Goal: Task Accomplishment & Management: Manage account settings

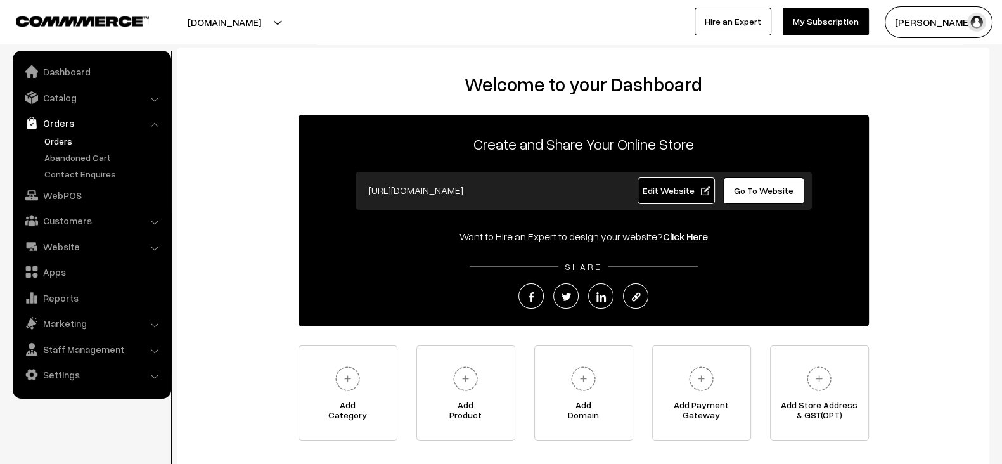
click at [68, 143] on link "Orders" at bounding box center [103, 140] width 125 height 13
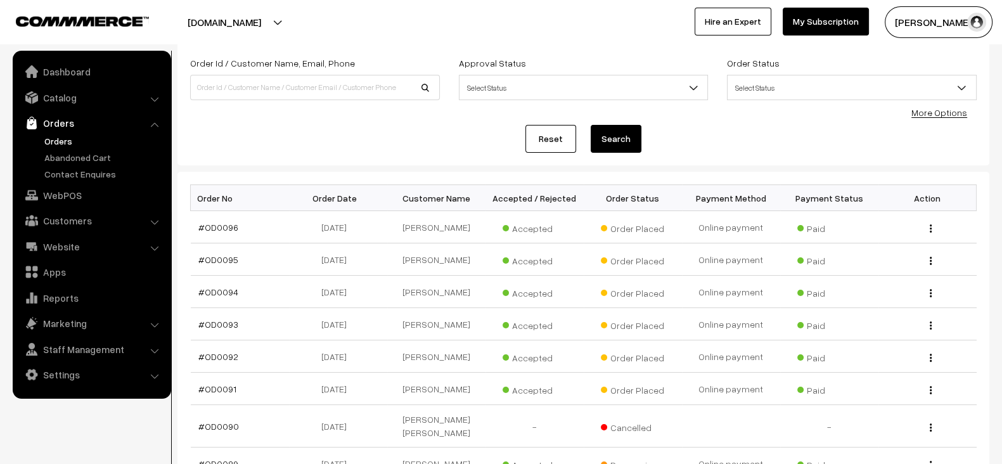
scroll to position [75, 0]
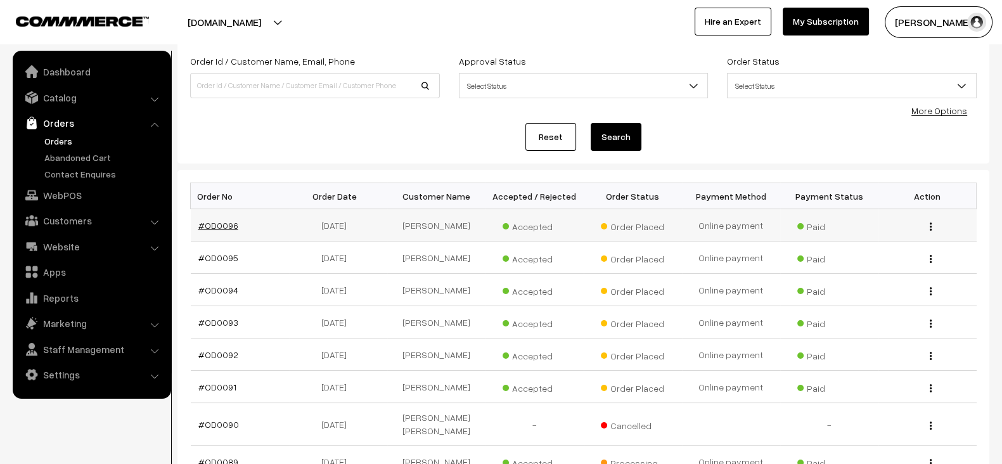
click at [225, 220] on link "#OD0096" at bounding box center [218, 225] width 40 height 11
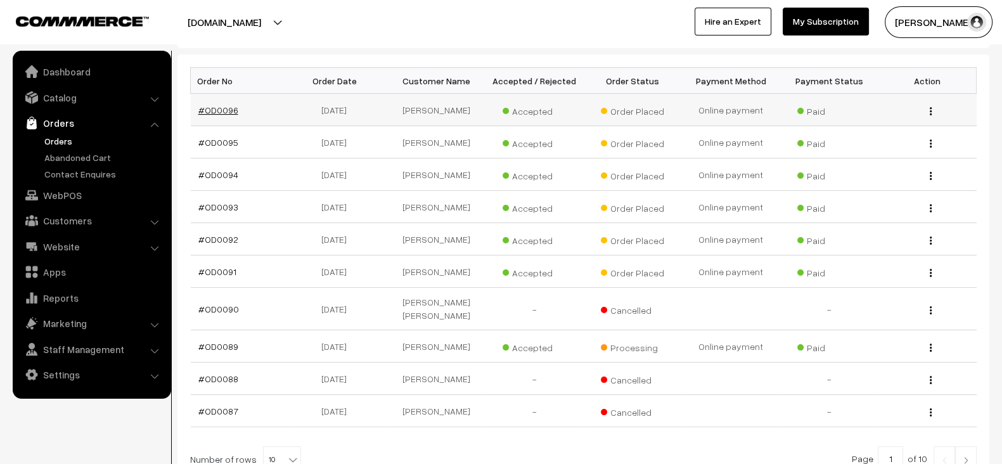
scroll to position [193, 0]
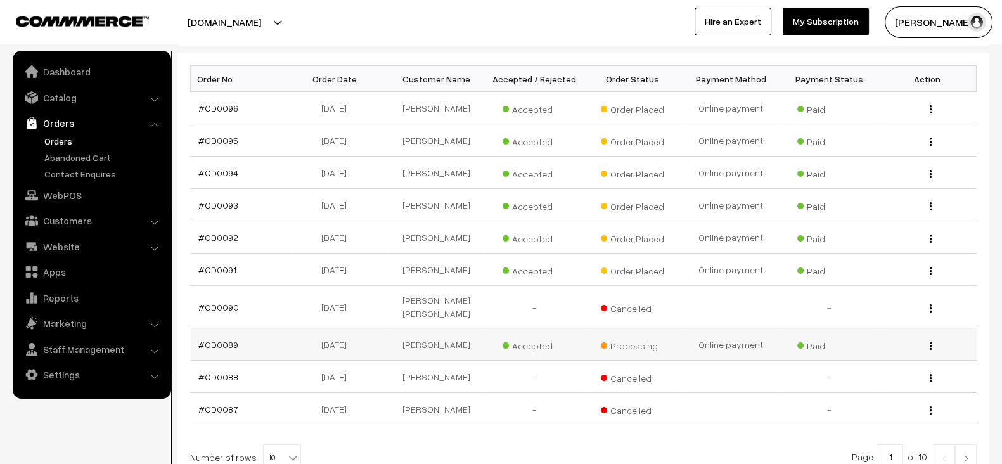
click at [229, 344] on td "#OD0089" at bounding box center [240, 344] width 98 height 32
copy link "OD0089"
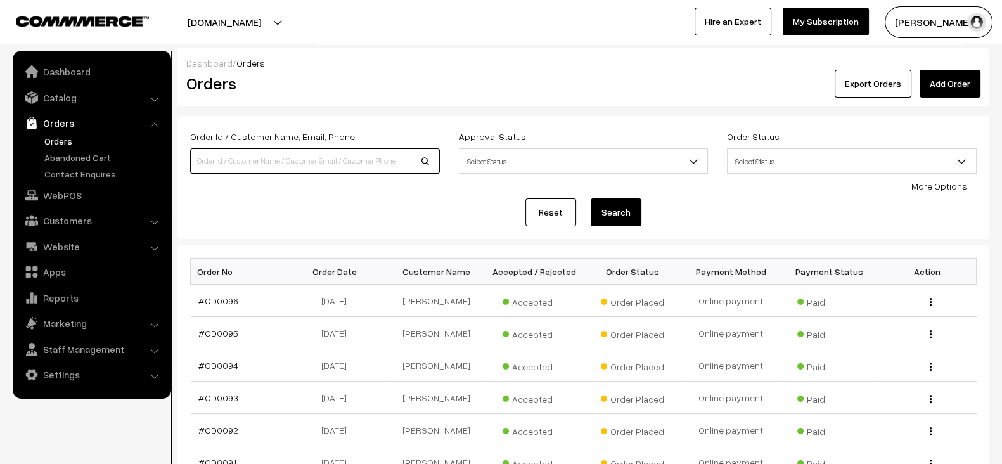
click at [267, 160] on input at bounding box center [315, 160] width 250 height 25
paste input "OD0089"
type input "OD0089"
click at [591, 198] on button "Search" at bounding box center [616, 212] width 51 height 28
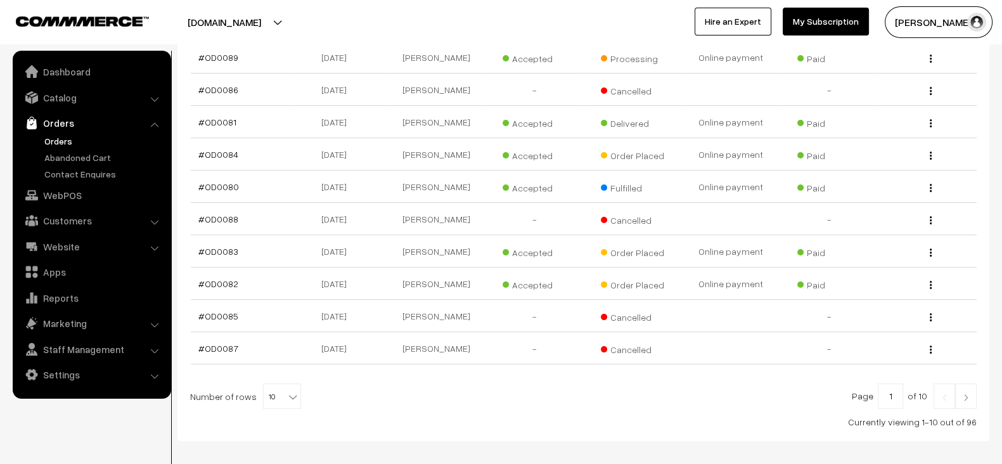
scroll to position [247, 0]
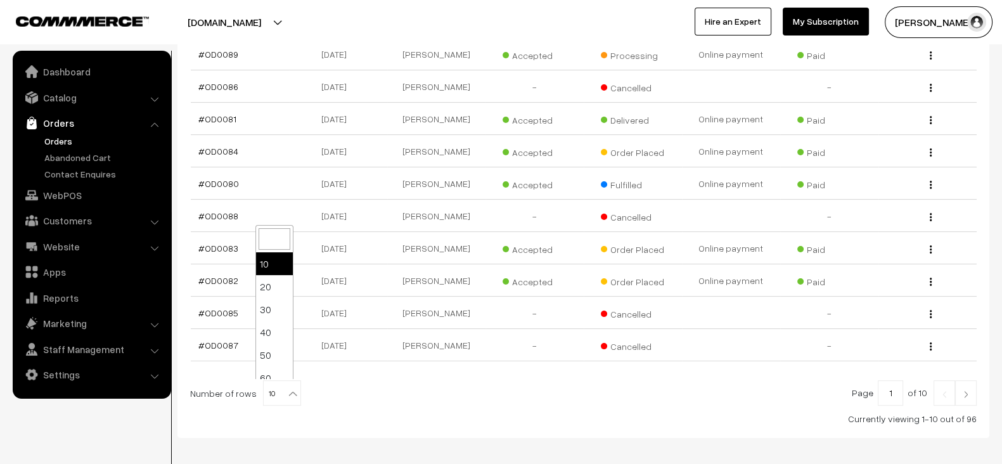
click at [269, 388] on span "10" at bounding box center [282, 393] width 37 height 25
select select "100"
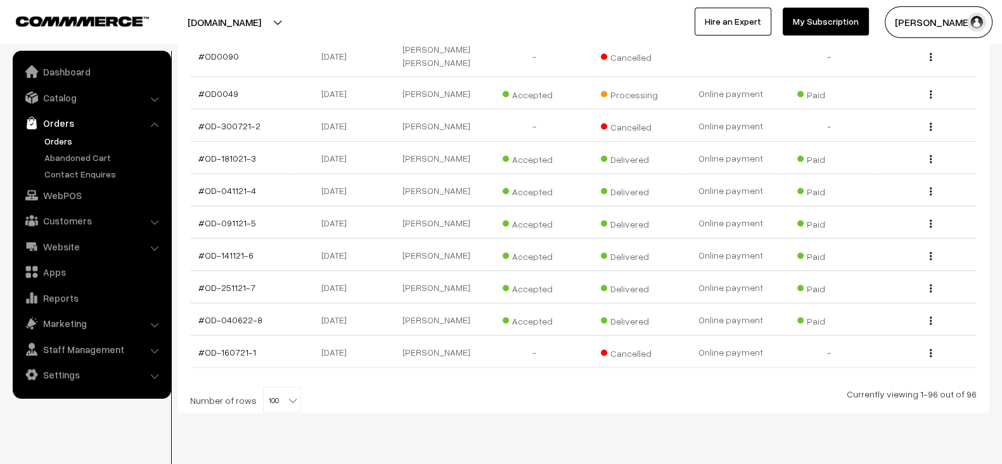
scroll to position [3049, 0]
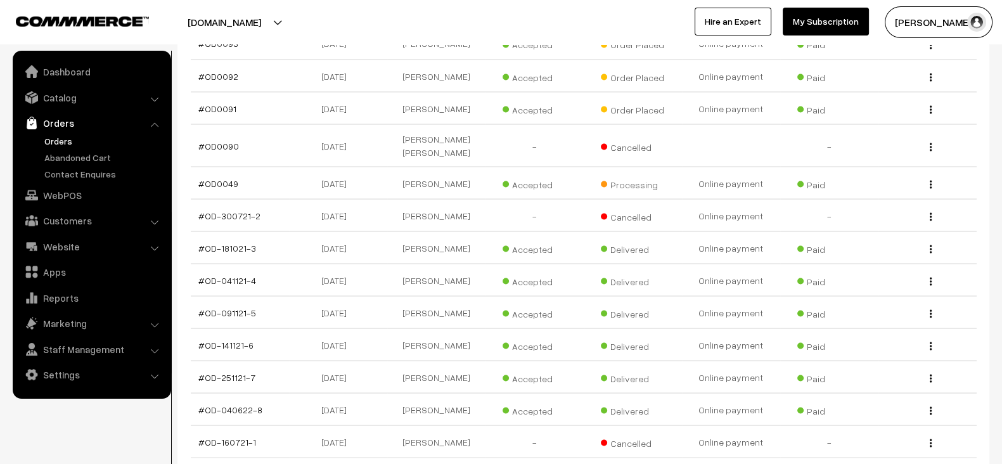
scroll to position [3049, 0]
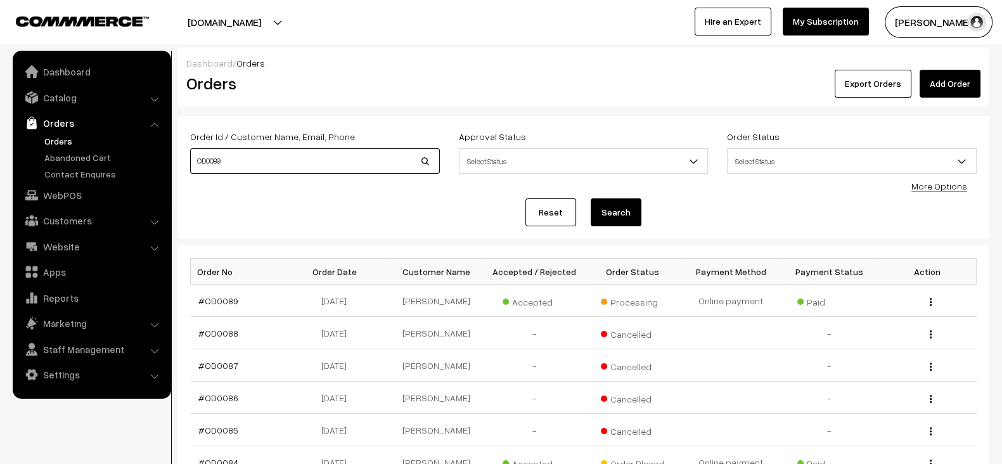
click at [392, 161] on input "OD0089" at bounding box center [315, 160] width 250 height 25
click at [591, 198] on button "Search" at bounding box center [616, 212] width 51 height 28
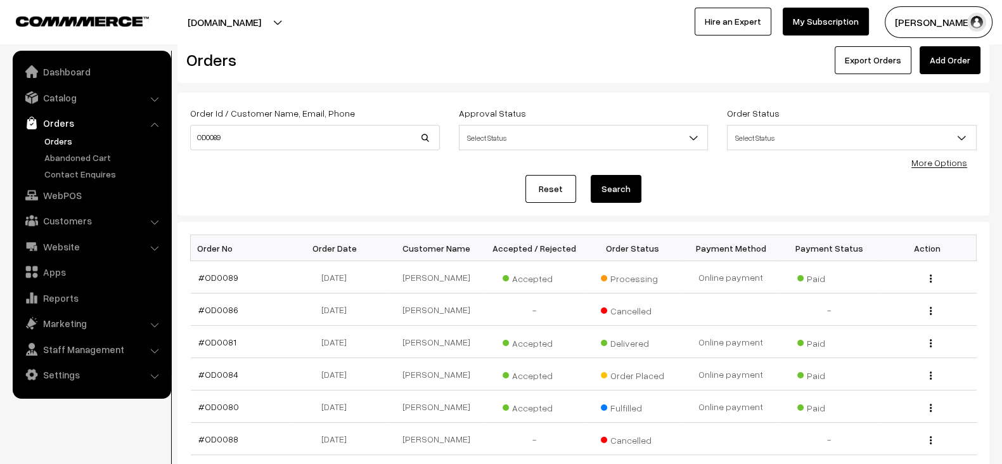
scroll to position [25, 0]
click at [933, 16] on button "Syed Zeeshan" at bounding box center [939, 22] width 108 height 32
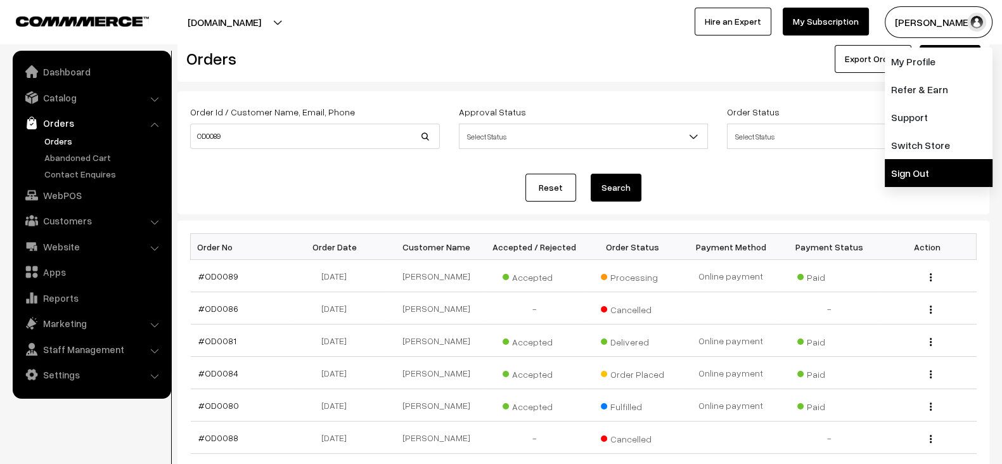
click at [900, 167] on link "Sign Out" at bounding box center [939, 173] width 108 height 28
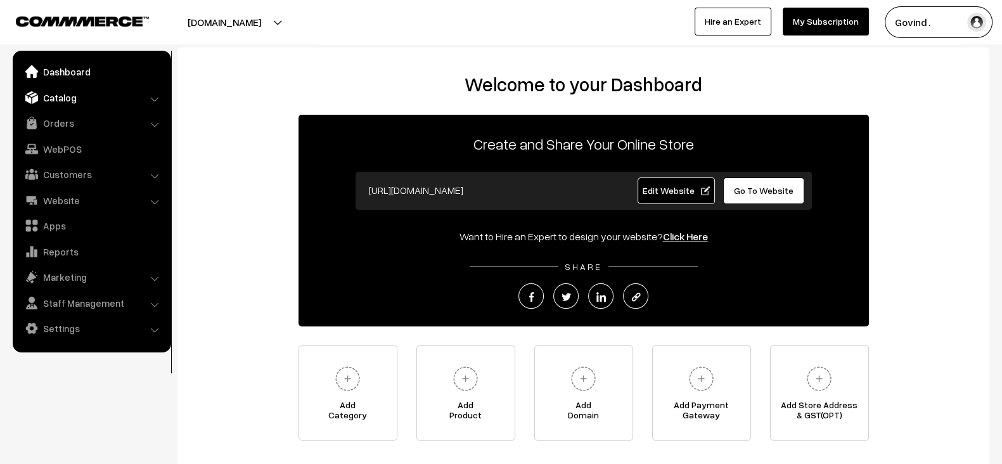
click at [111, 100] on link "Catalog" at bounding box center [91, 97] width 151 height 23
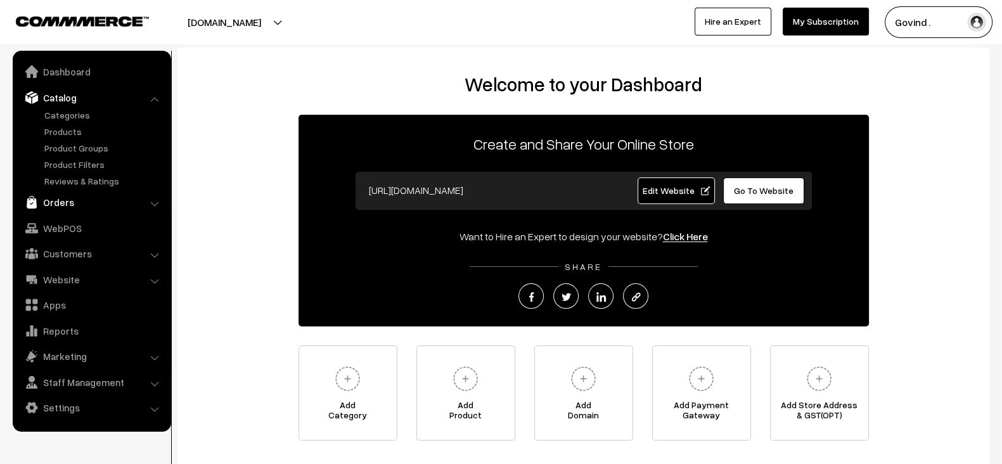
click at [68, 203] on link "Orders" at bounding box center [91, 202] width 151 height 23
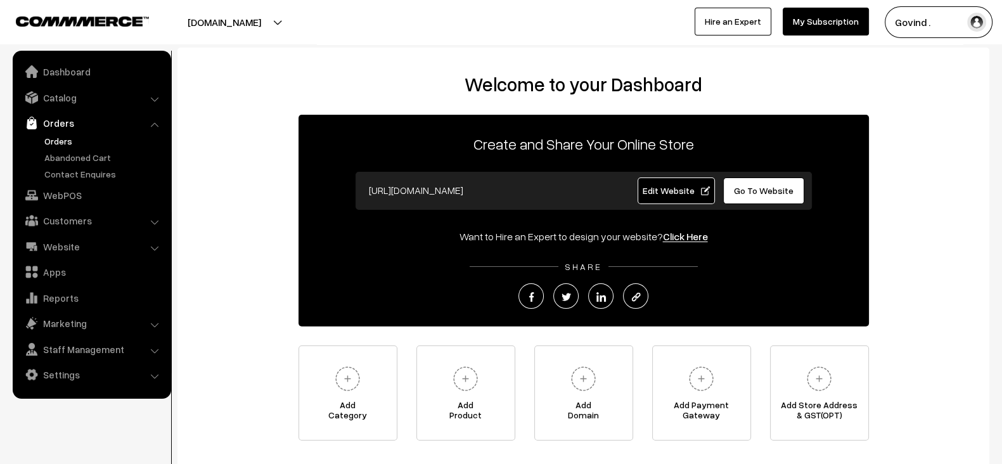
click at [80, 143] on link "Orders" at bounding box center [103, 140] width 125 height 13
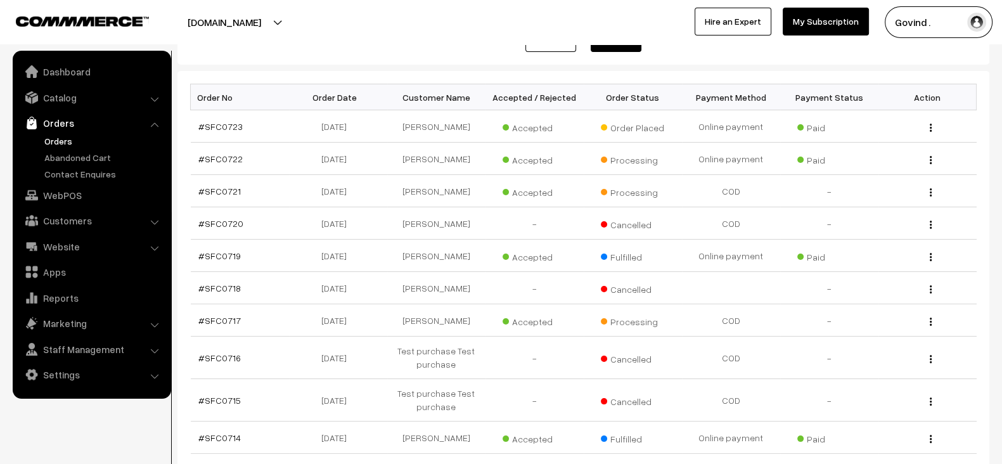
scroll to position [177, 0]
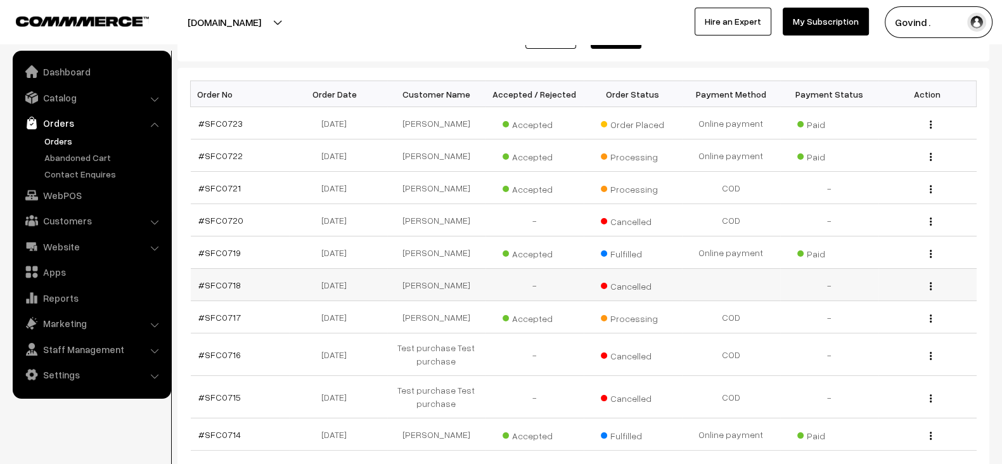
click at [236, 294] on td "#SFC0718" at bounding box center [240, 285] width 98 height 32
copy tr "#SFC0718"
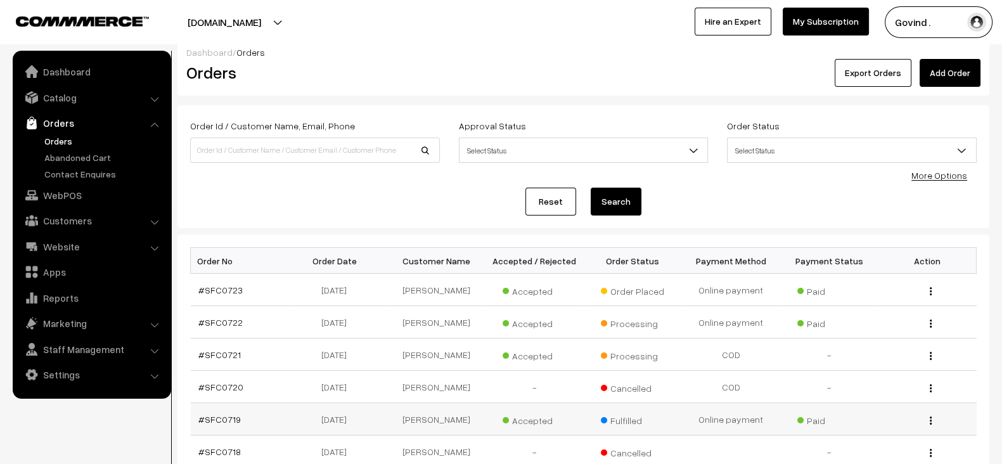
scroll to position [0, 0]
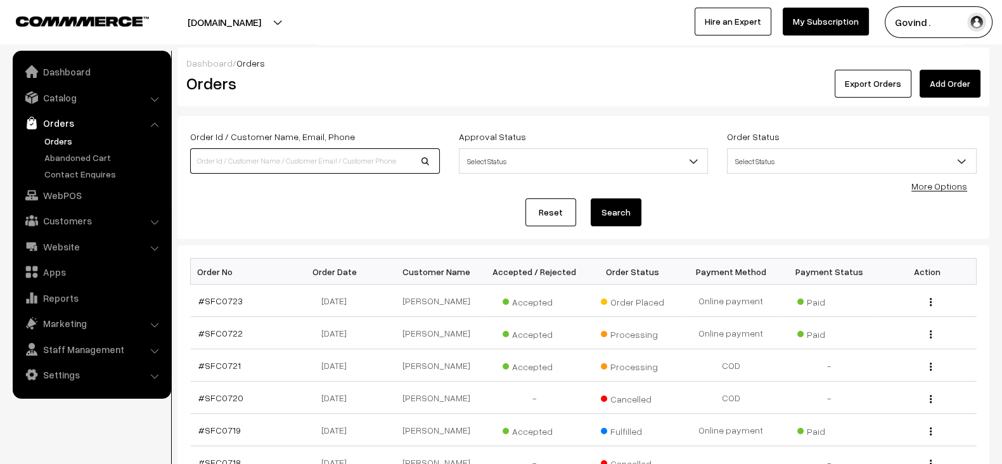
click at [320, 165] on input at bounding box center [315, 160] width 250 height 25
paste input "#SFC0718"
type input "#SFC0718"
click at [591, 198] on button "Search" at bounding box center [616, 212] width 51 height 28
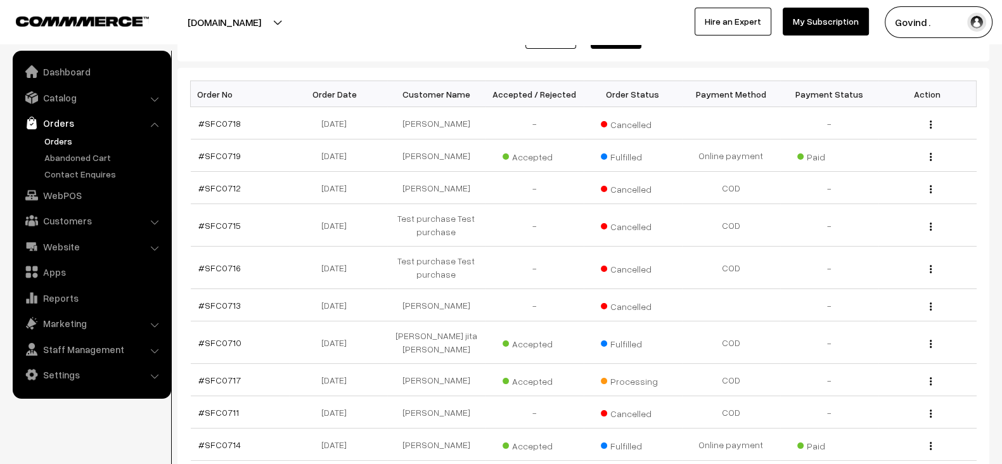
scroll to position [178, 0]
click at [215, 224] on link "#SFC0715" at bounding box center [219, 224] width 42 height 11
click at [226, 186] on link "#SFC0712" at bounding box center [219, 187] width 42 height 11
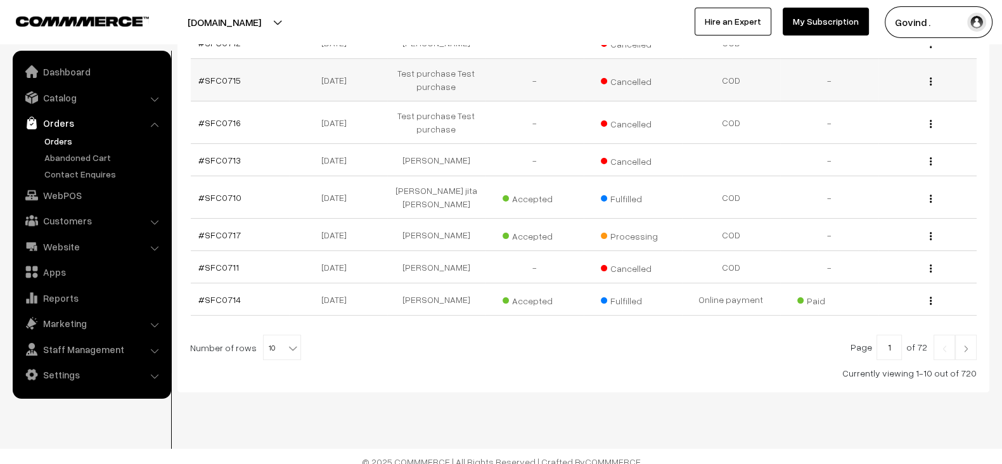
scroll to position [342, 0]
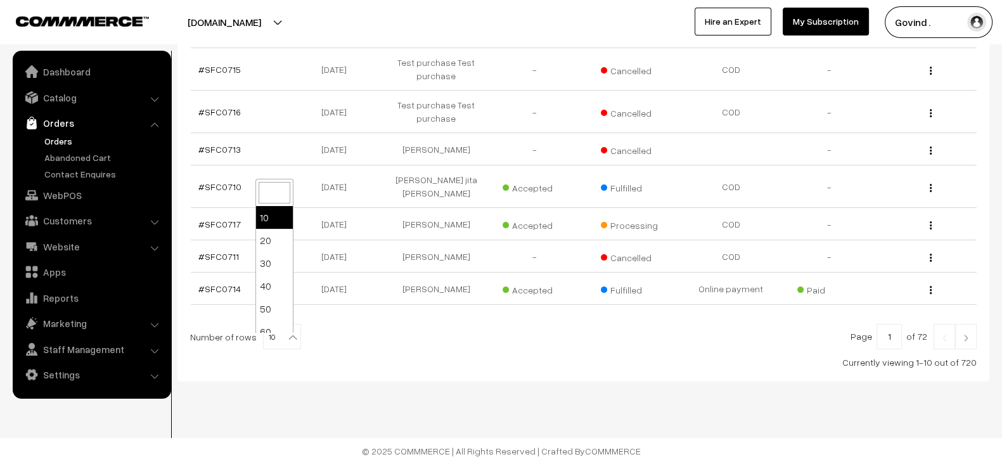
click at [264, 335] on span "10" at bounding box center [282, 337] width 37 height 25
click at [322, 313] on div "Bulk Options Delete Selected Bulk Options Order No Order Date Customer Name Acc…" at bounding box center [583, 147] width 787 height 444
drag, startPoint x: 241, startPoint y: 193, endPoint x: 196, endPoint y: 191, distance: 44.4
click at [196, 191] on td "#SFC0710" at bounding box center [240, 186] width 98 height 42
copy link "#SFC0710"
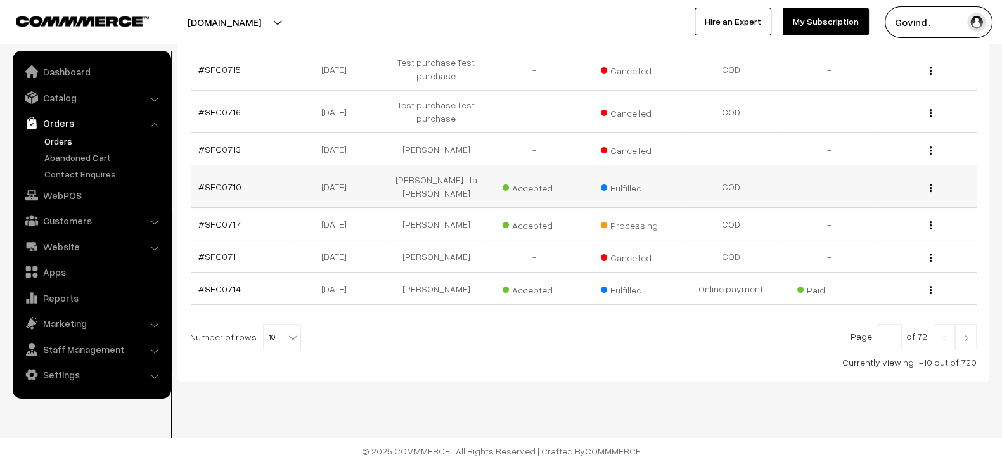
scroll to position [0, 0]
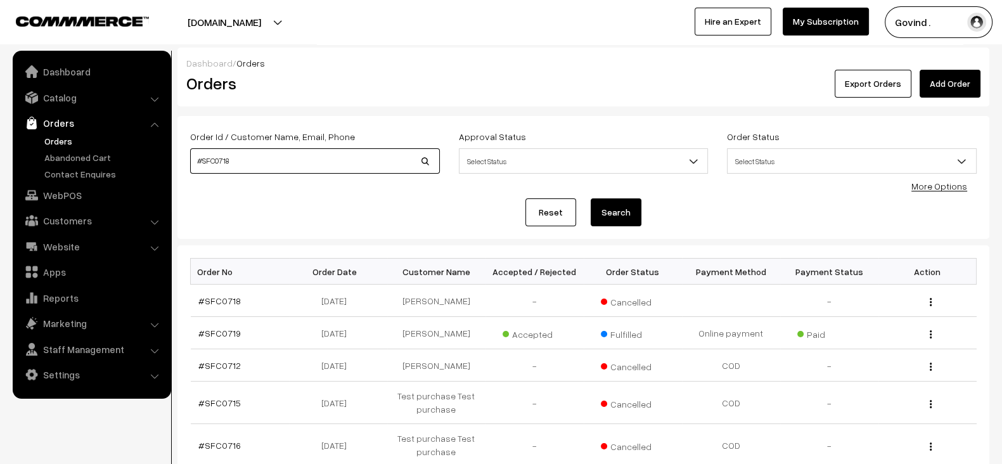
click at [315, 169] on input "#SFC0718" at bounding box center [315, 160] width 250 height 25
paste input "0"
click at [315, 169] on input "#SFC0718" at bounding box center [315, 160] width 250 height 25
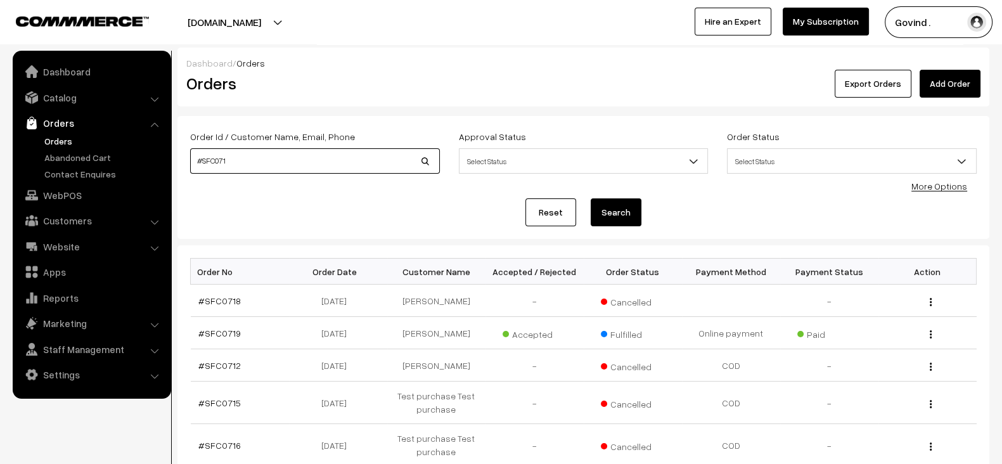
type input "#SFC071"
click at [591, 198] on button "Search" at bounding box center [616, 212] width 51 height 28
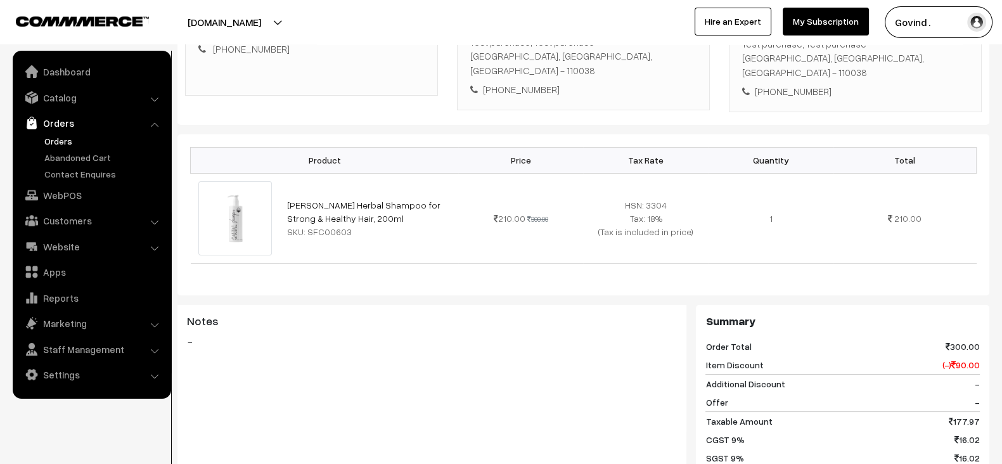
scroll to position [250, 0]
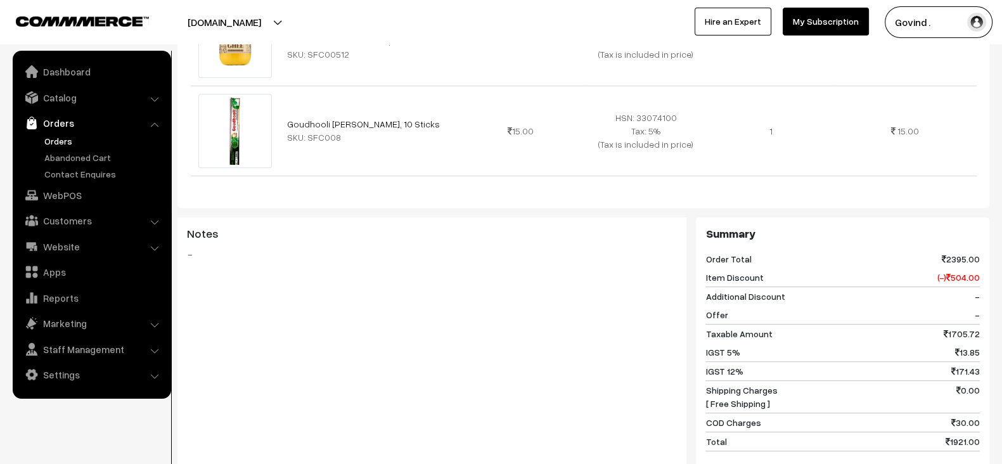
scroll to position [742, 0]
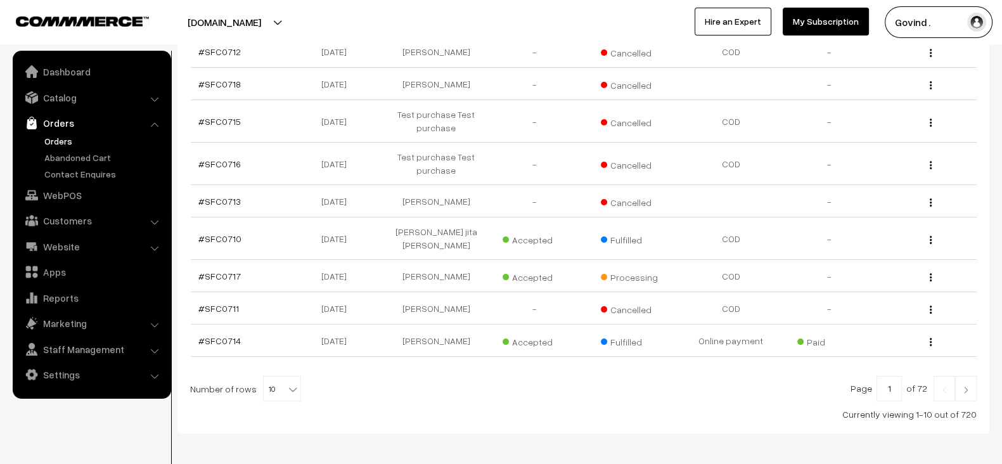
scroll to position [342, 0]
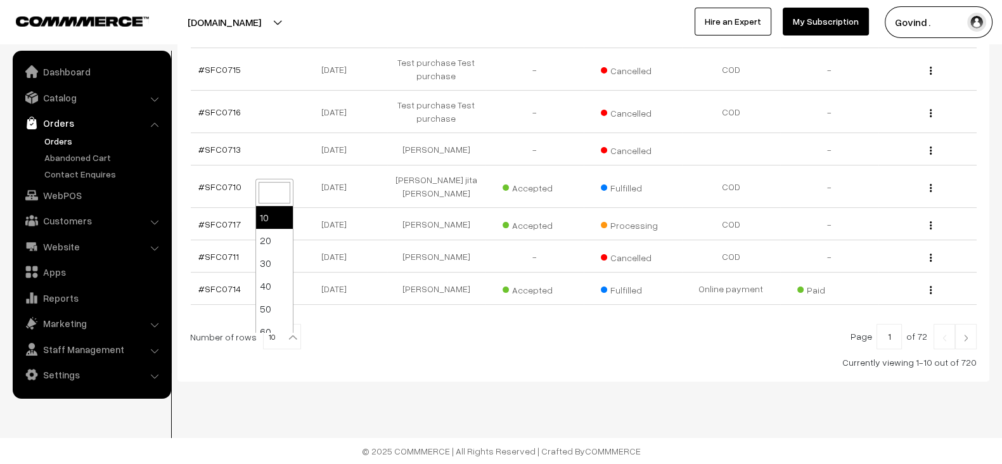
click at [288, 338] on b at bounding box center [292, 337] width 13 height 13
select select "100"
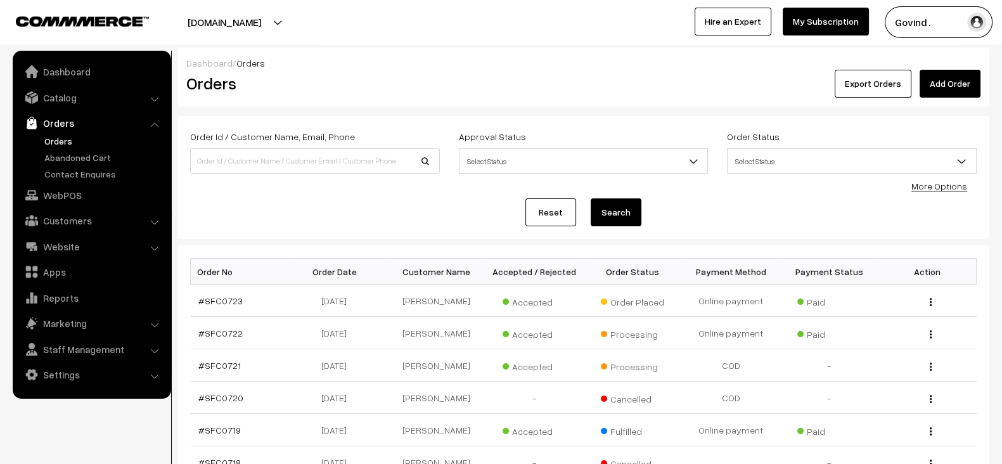
scroll to position [331, 0]
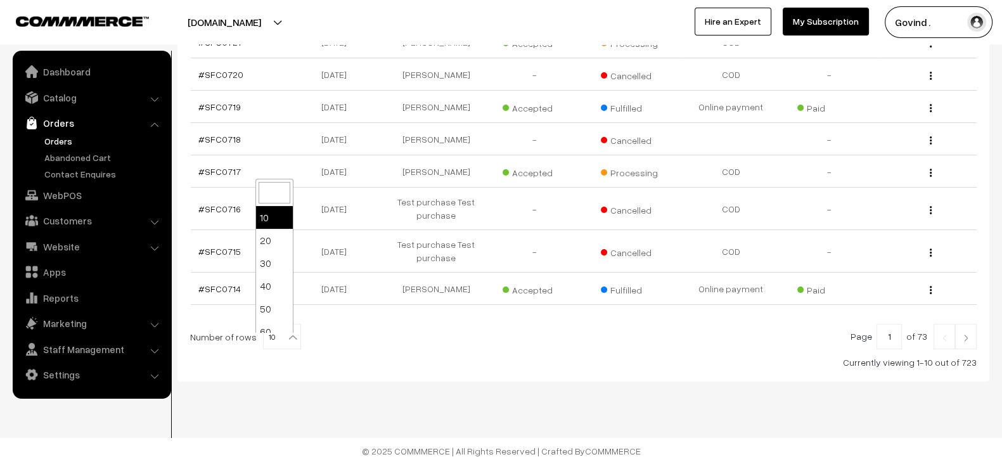
click at [272, 336] on span "10" at bounding box center [282, 337] width 37 height 25
select select "100"
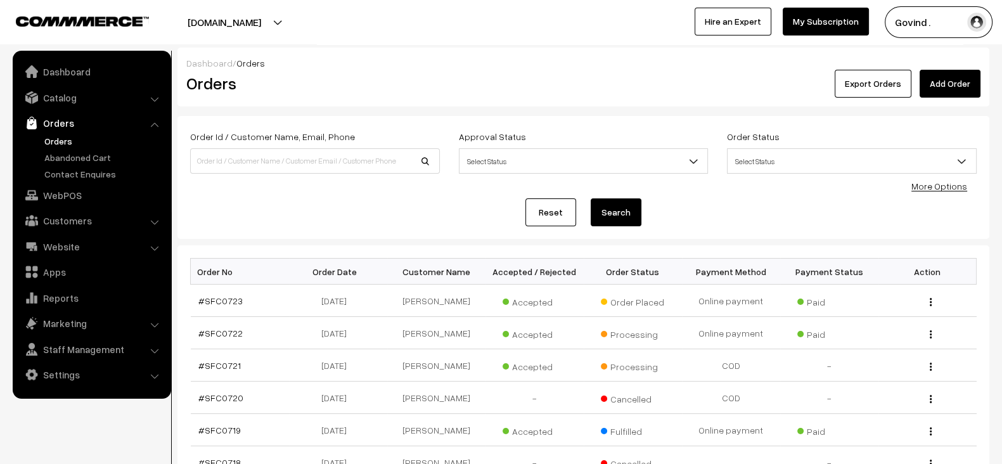
click at [465, 231] on div "Order Id / Customer Name, Email, Phone Approval Status Select Status Awaiting A…" at bounding box center [583, 177] width 812 height 123
click at [959, 23] on button "Govind ." at bounding box center [939, 22] width 108 height 32
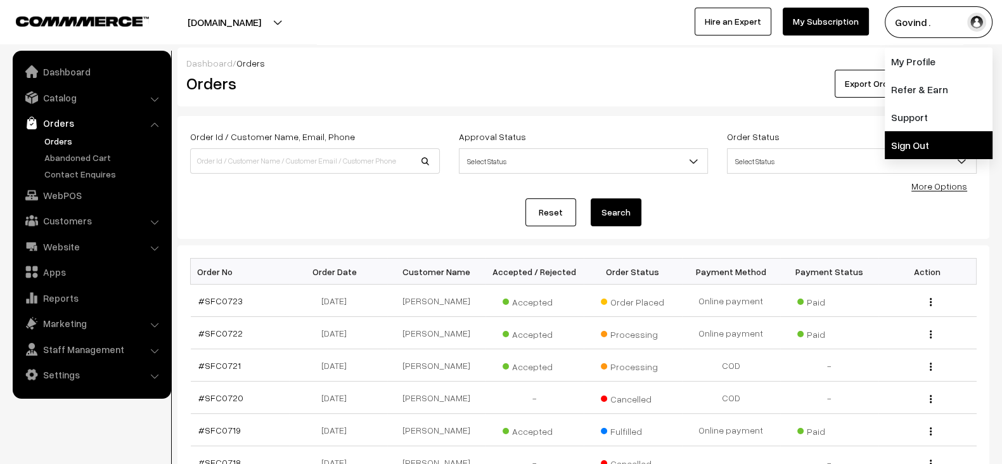
click at [911, 150] on link "Sign Out" at bounding box center [939, 145] width 108 height 28
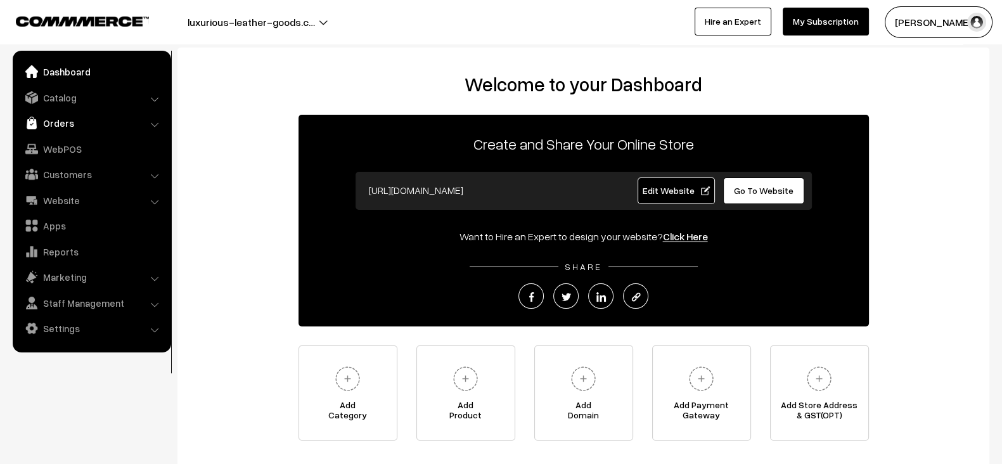
click at [95, 114] on link "Orders" at bounding box center [91, 123] width 151 height 23
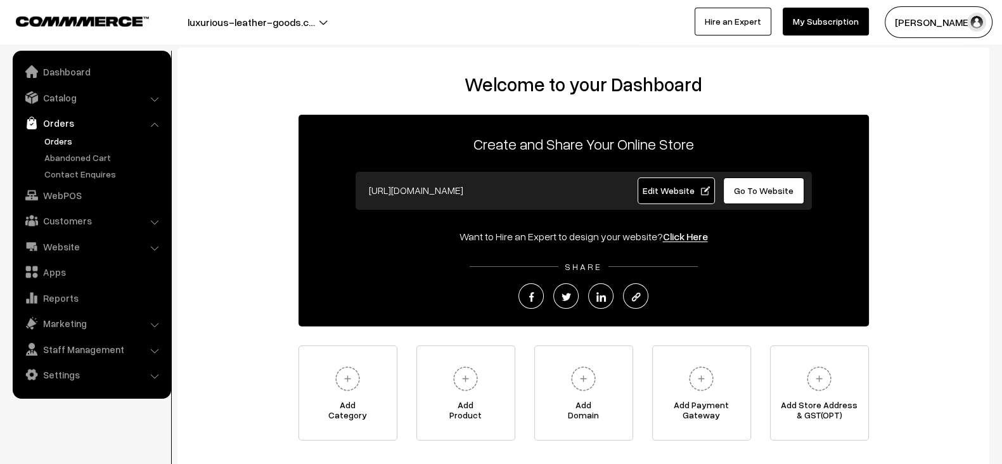
click at [57, 136] on link "Orders" at bounding box center [103, 140] width 125 height 13
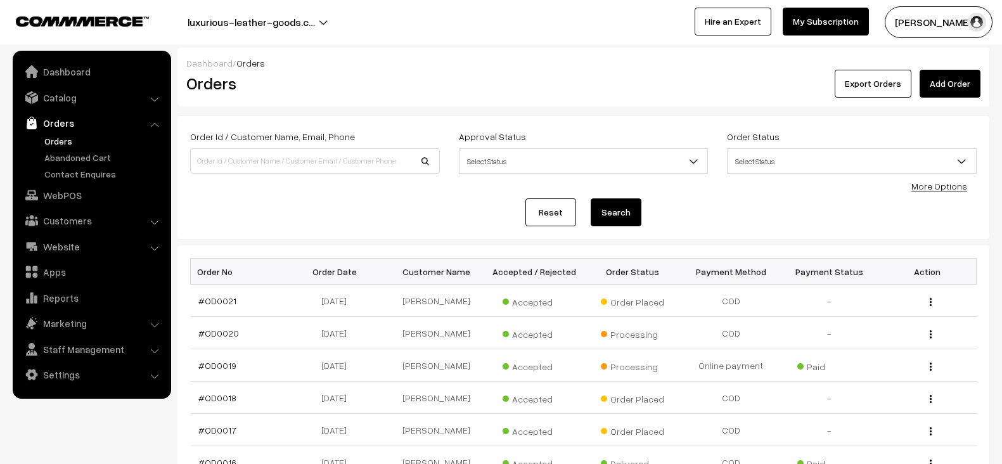
scroll to position [54, 0]
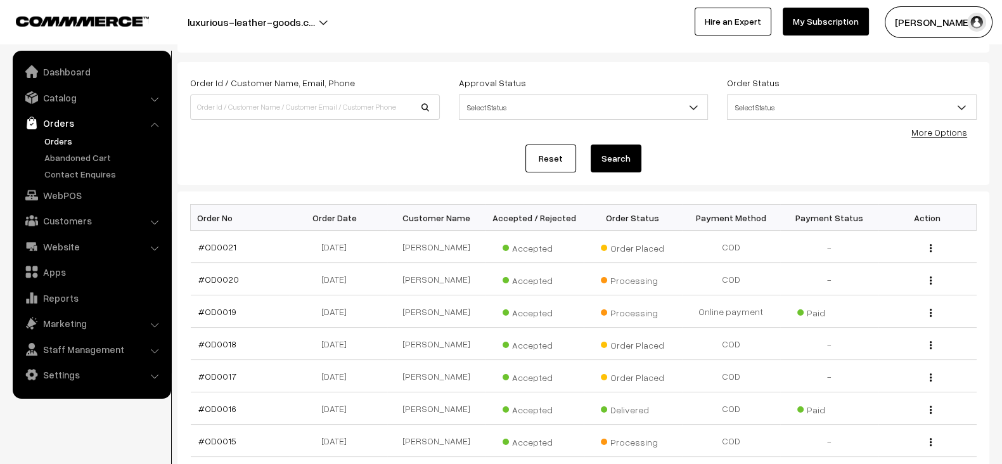
click at [913, 25] on button "Madhan Raj" at bounding box center [939, 22] width 108 height 32
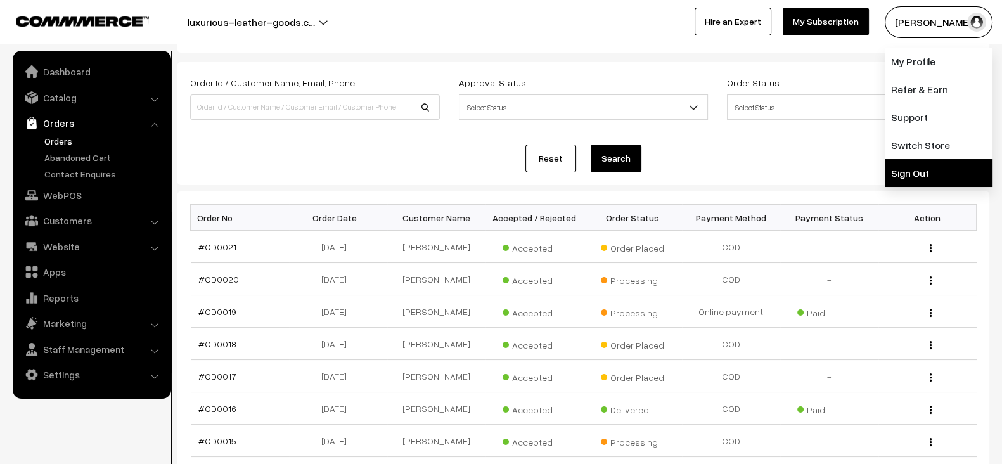
click at [915, 179] on link "Sign Out" at bounding box center [939, 173] width 108 height 28
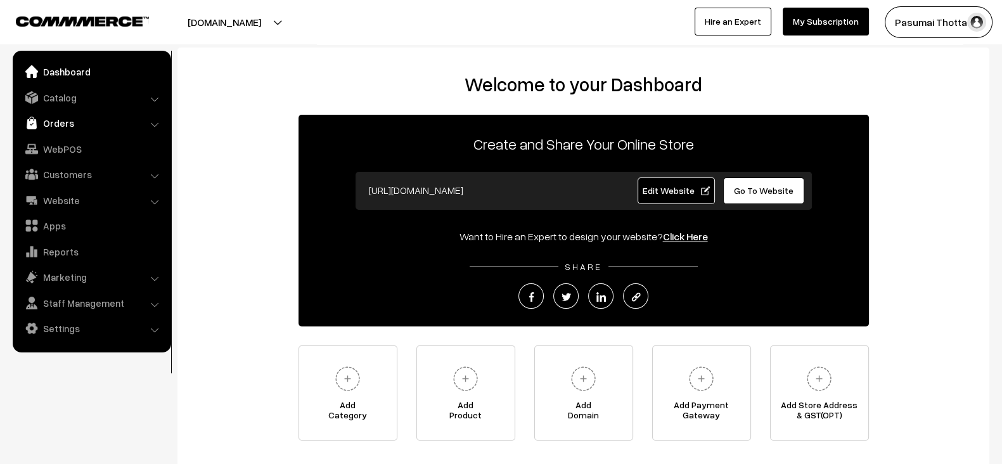
click at [82, 123] on link "Orders" at bounding box center [91, 123] width 151 height 23
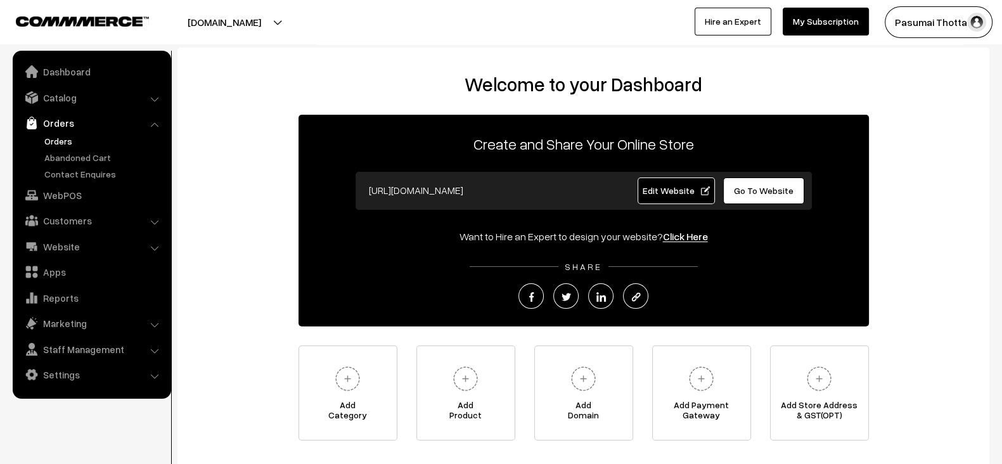
click at [60, 138] on link "Orders" at bounding box center [103, 140] width 125 height 13
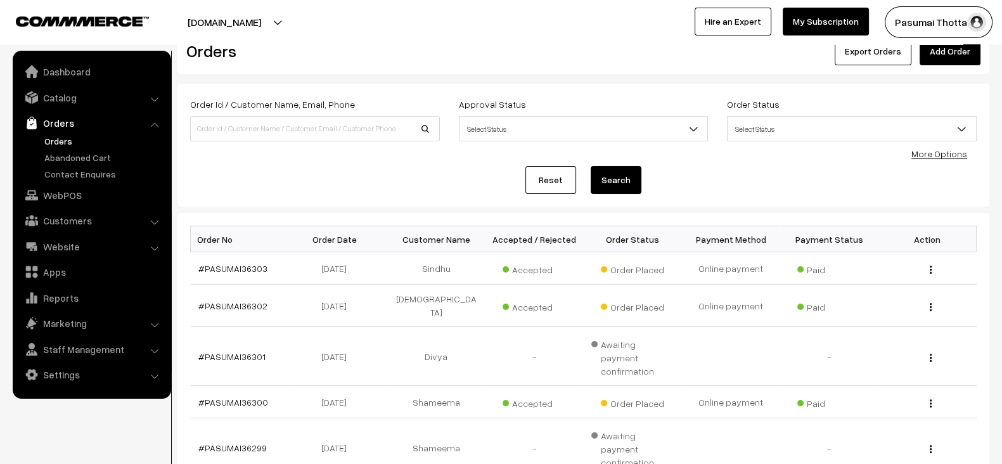
scroll to position [30, 0]
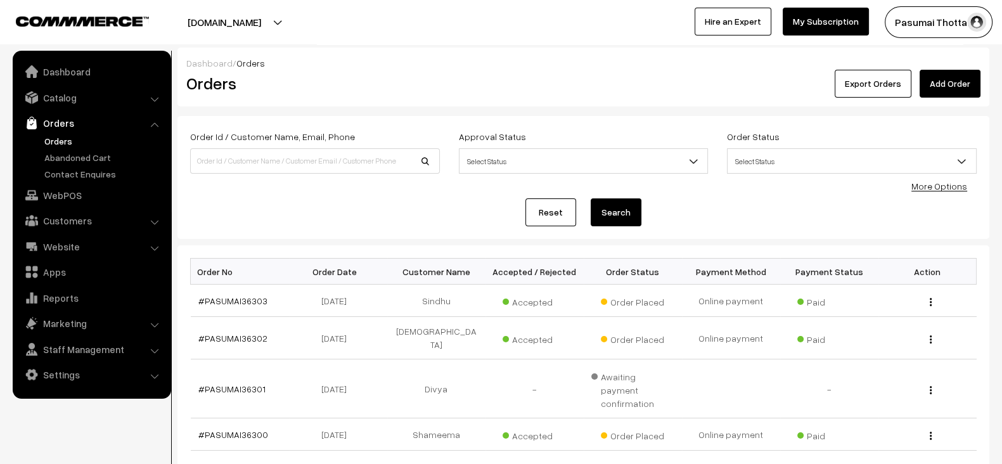
click at [619, 220] on button "Search" at bounding box center [616, 212] width 51 height 28
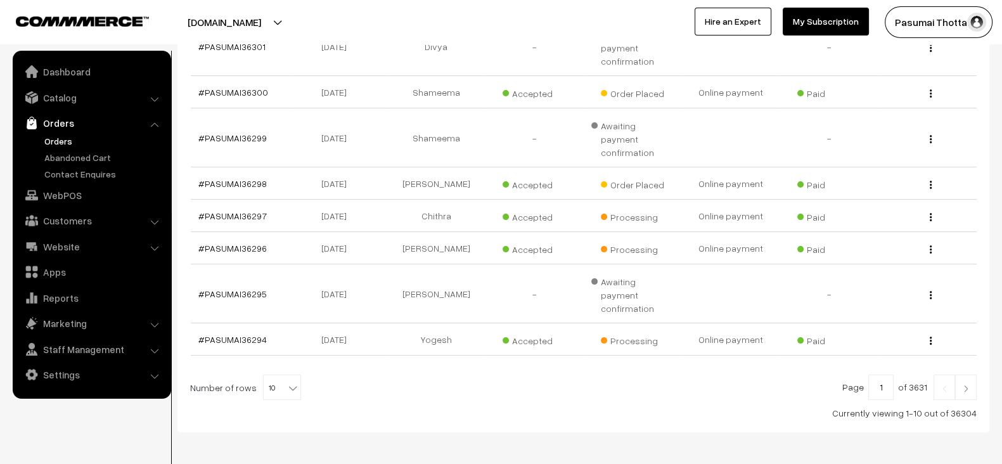
scroll to position [351, 0]
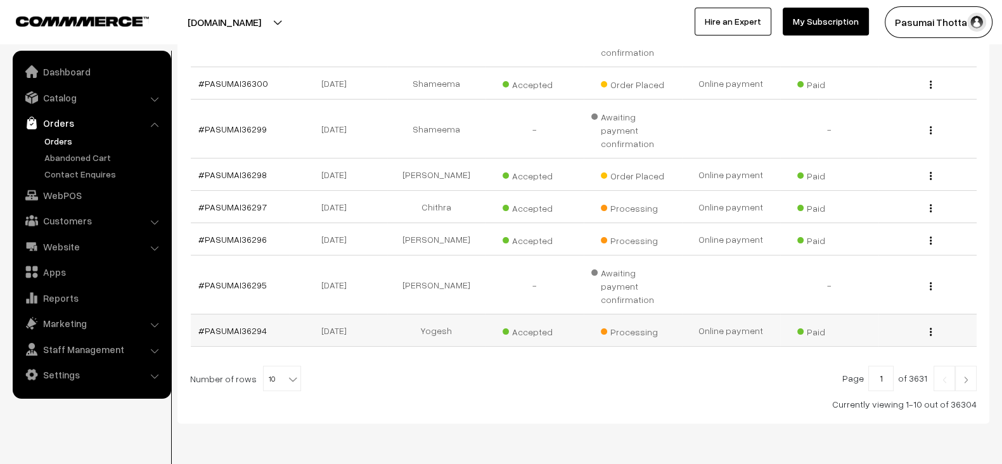
click at [243, 314] on td "#PASUMAI36294" at bounding box center [240, 330] width 98 height 32
copy link "PASUMAI36294"
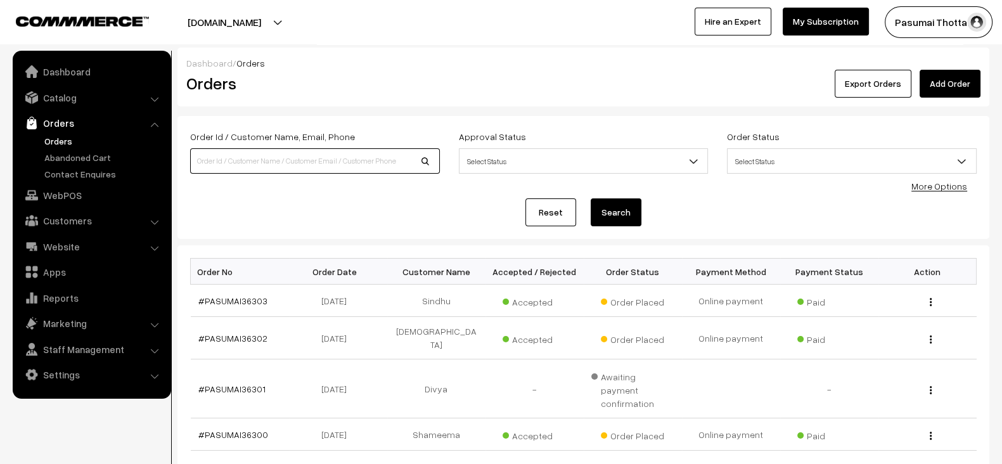
paste input "PASUMAI36294"
click at [363, 167] on input "PASUMAI36294" at bounding box center [315, 160] width 250 height 25
type input "PASUMAI36294"
click at [591, 198] on button "Search" at bounding box center [616, 212] width 51 height 28
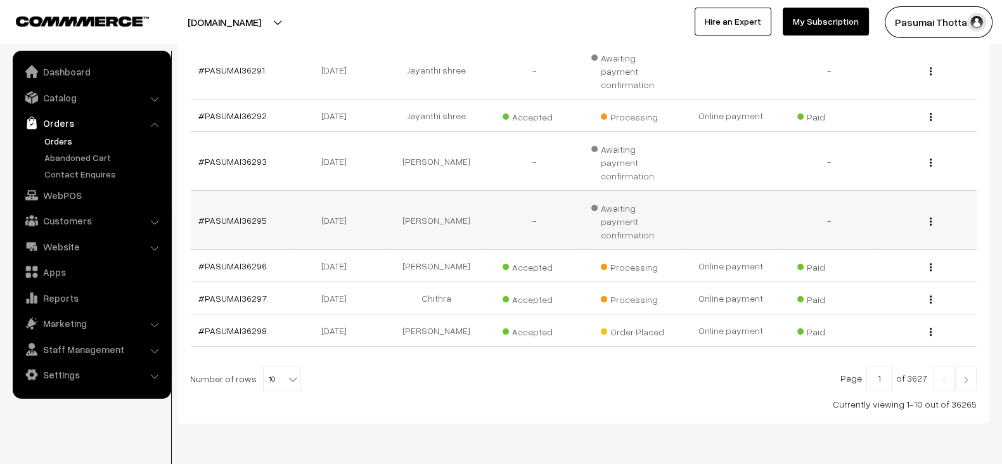
scroll to position [312, 0]
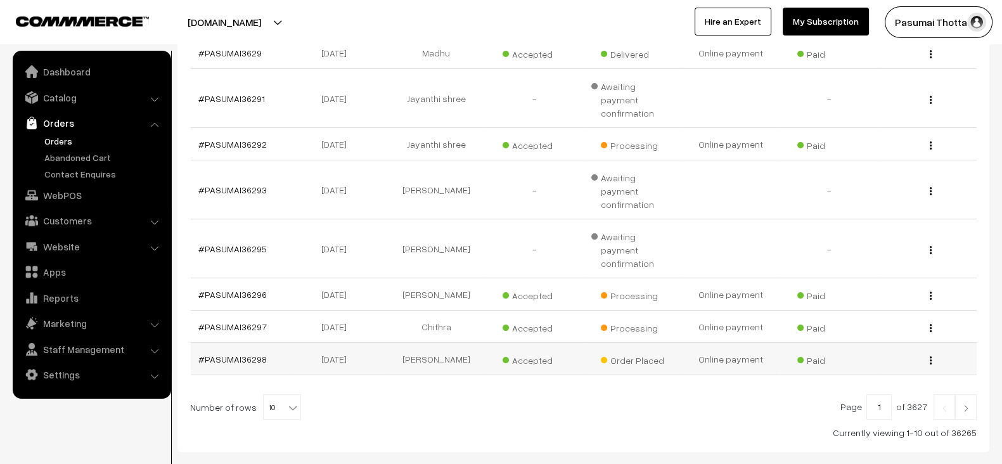
drag, startPoint x: 243, startPoint y: 326, endPoint x: 264, endPoint y: 326, distance: 20.9
click at [264, 343] on td "#PASUMAI36298" at bounding box center [240, 359] width 98 height 32
copy link "6298"
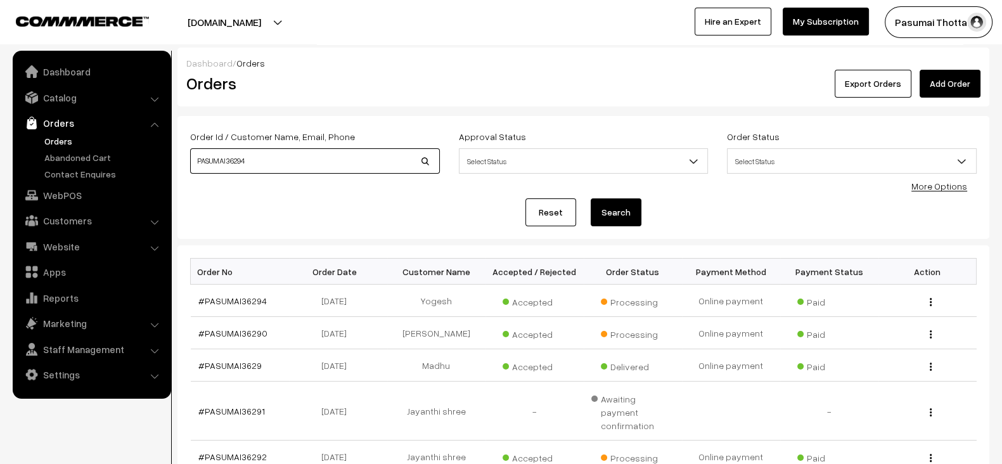
click at [286, 162] on input "PASUMAI36294" at bounding box center [315, 160] width 250 height 25
paste input "6298"
click at [286, 162] on input "6298" at bounding box center [315, 160] width 250 height 25
type input "6298"
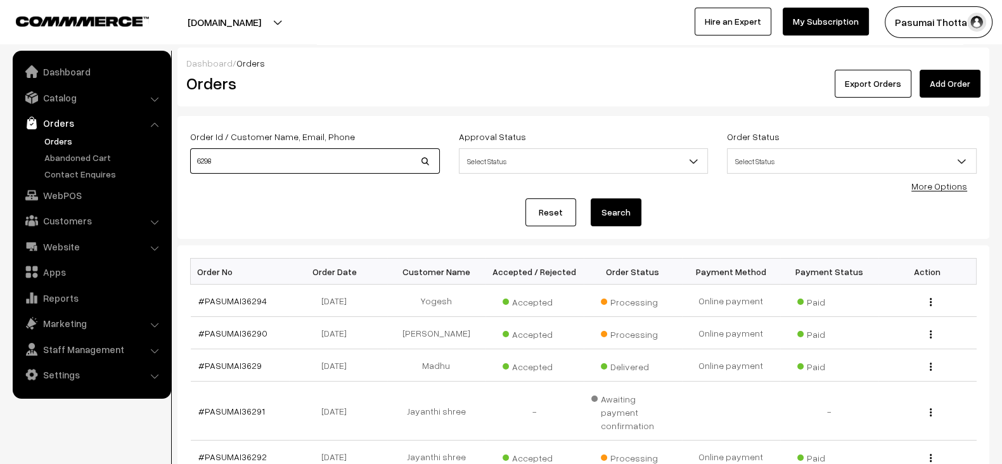
click at [591, 198] on button "Search" at bounding box center [616, 212] width 51 height 28
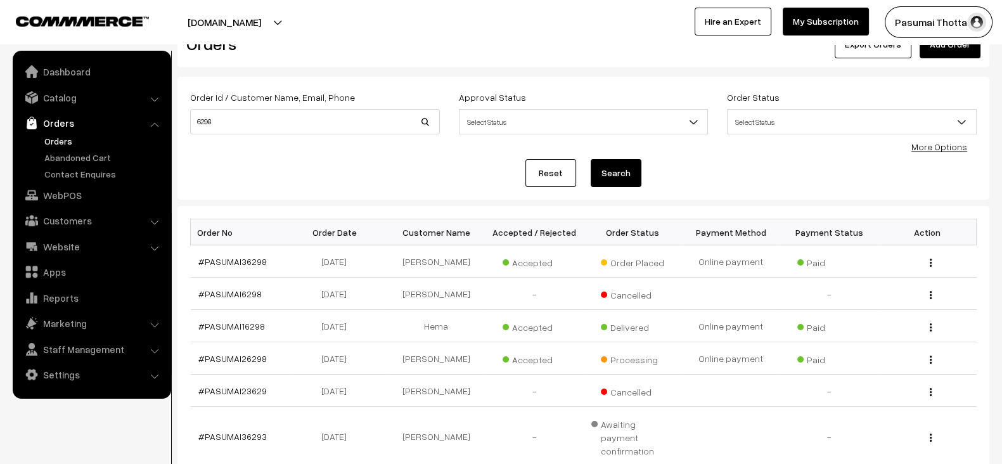
scroll to position [41, 0]
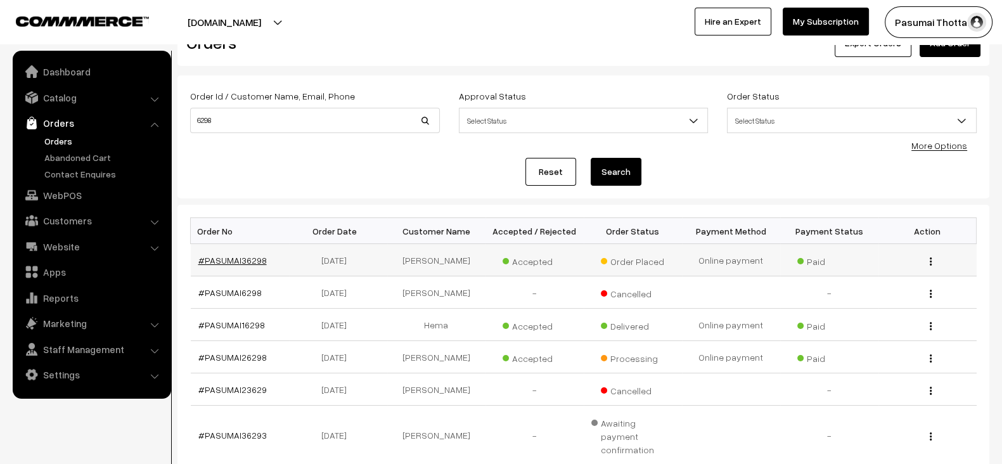
drag, startPoint x: 282, startPoint y: 266, endPoint x: 238, endPoint y: 260, distance: 44.7
click at [238, 260] on td "#PASUMAI36298" at bounding box center [240, 260] width 98 height 32
copy link "36298"
click at [331, 109] on input "6298" at bounding box center [315, 120] width 250 height 25
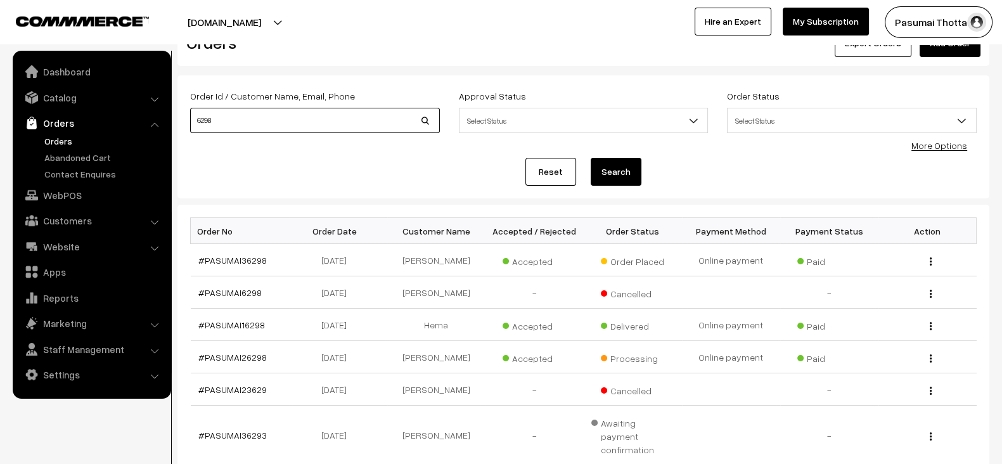
paste input "3"
click at [331, 109] on input "36298" at bounding box center [315, 120] width 250 height 25
type input "36298"
click at [591, 158] on button "Search" at bounding box center [616, 172] width 51 height 28
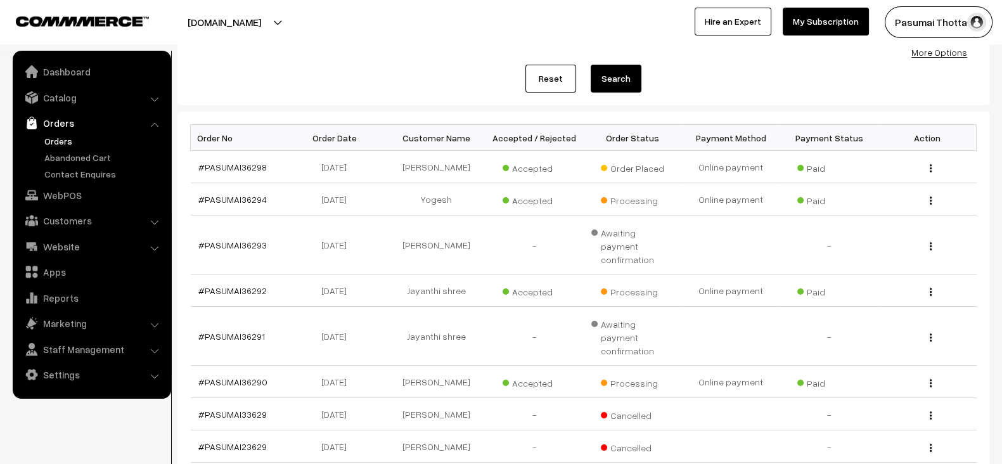
scroll to position [132, 0]
